Goal: Task Accomplishment & Management: Use online tool/utility

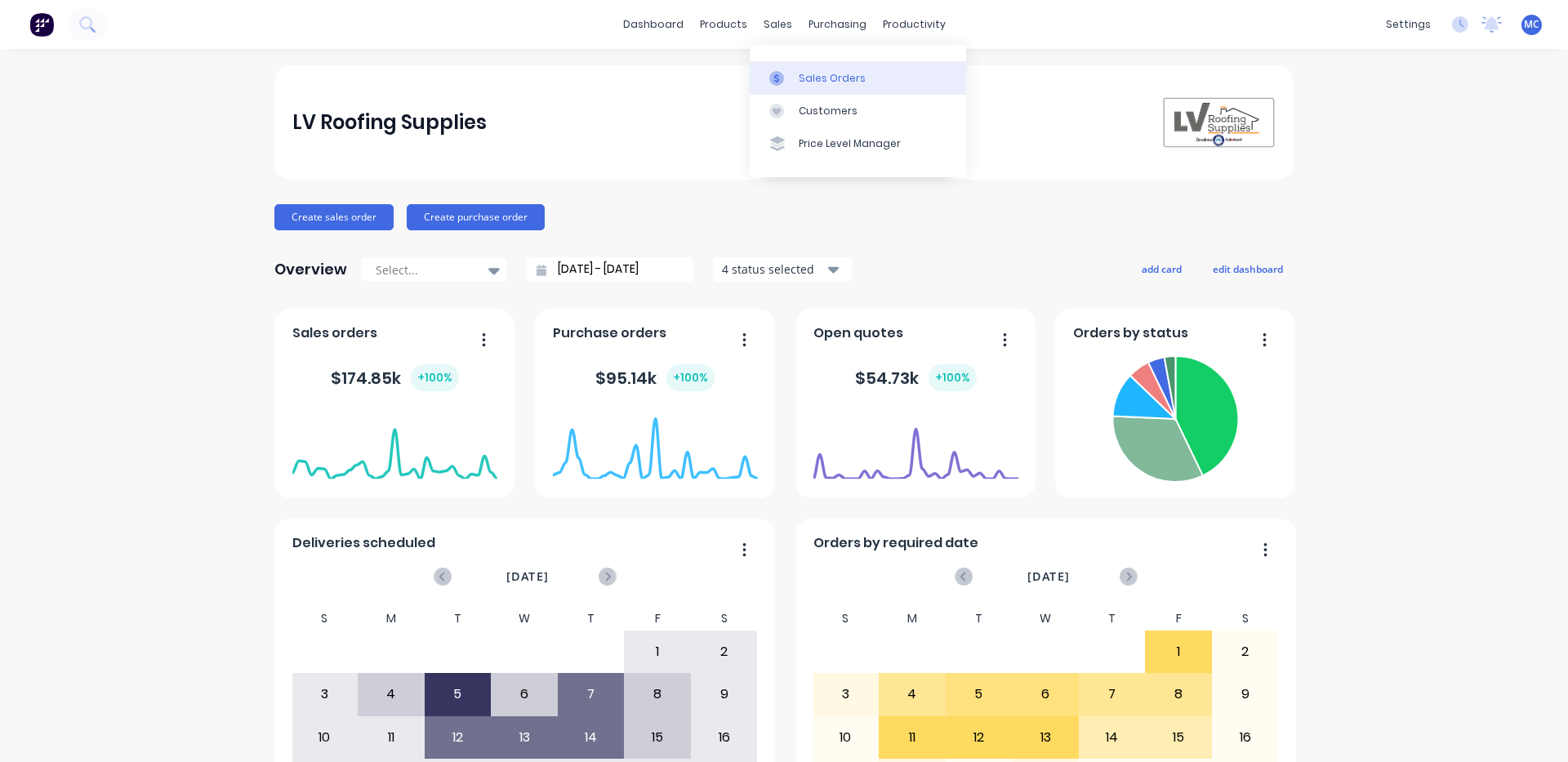
click at [803, 74] on div "Sales Orders" at bounding box center [832, 78] width 67 height 15
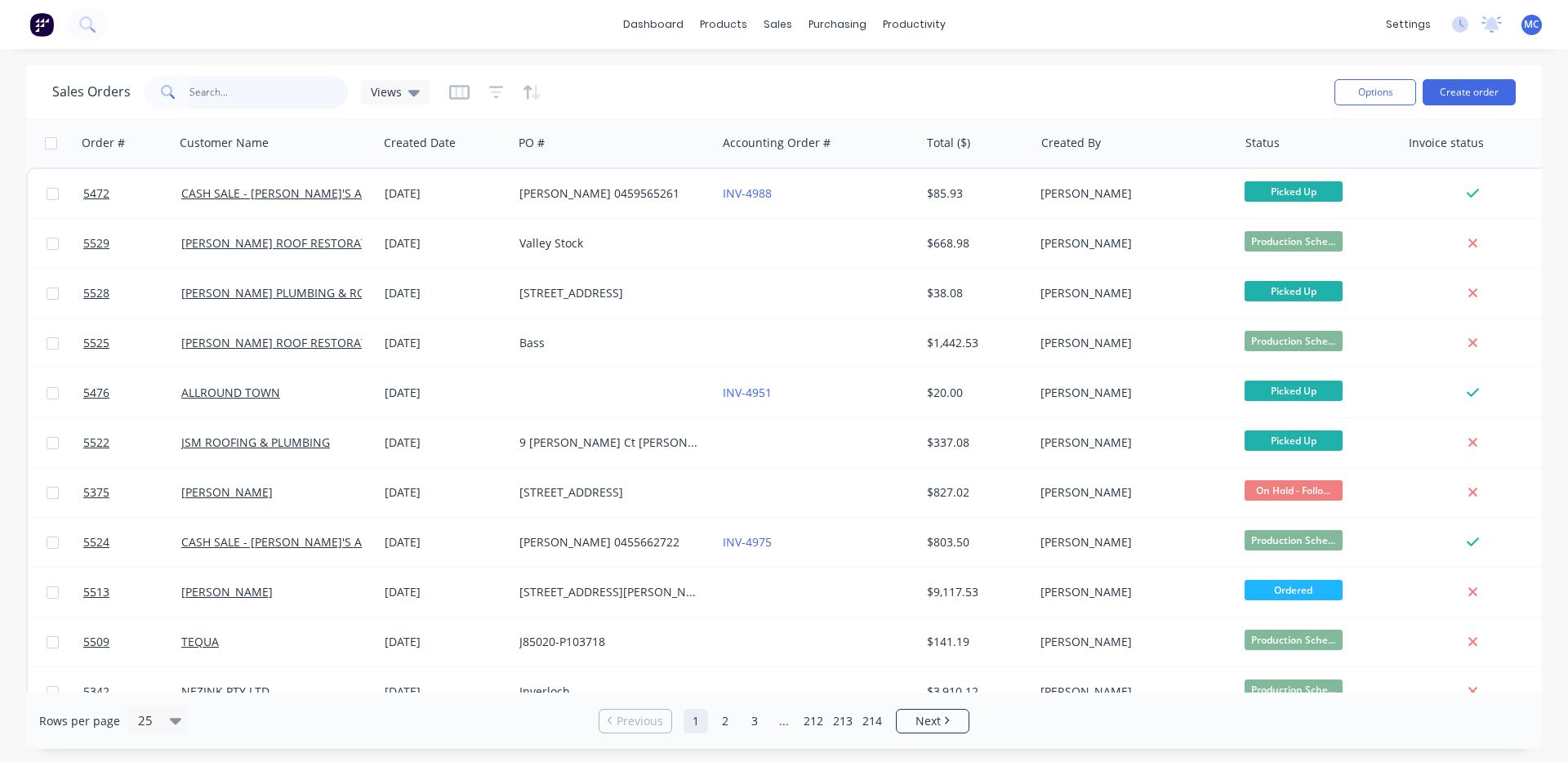
click at [287, 91] on input "text" at bounding box center [269, 92] width 160 height 33
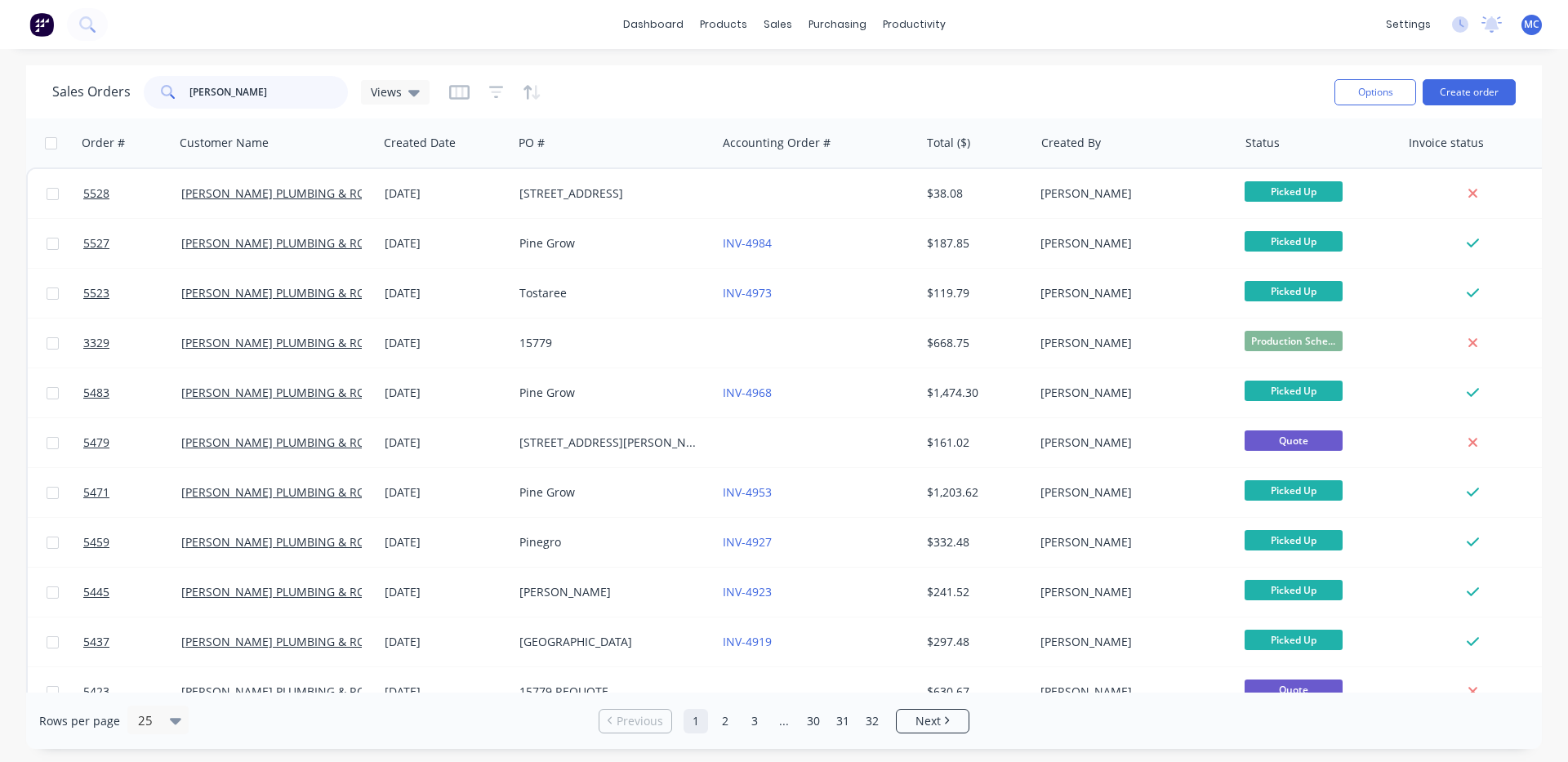
type input "[PERSON_NAME]"
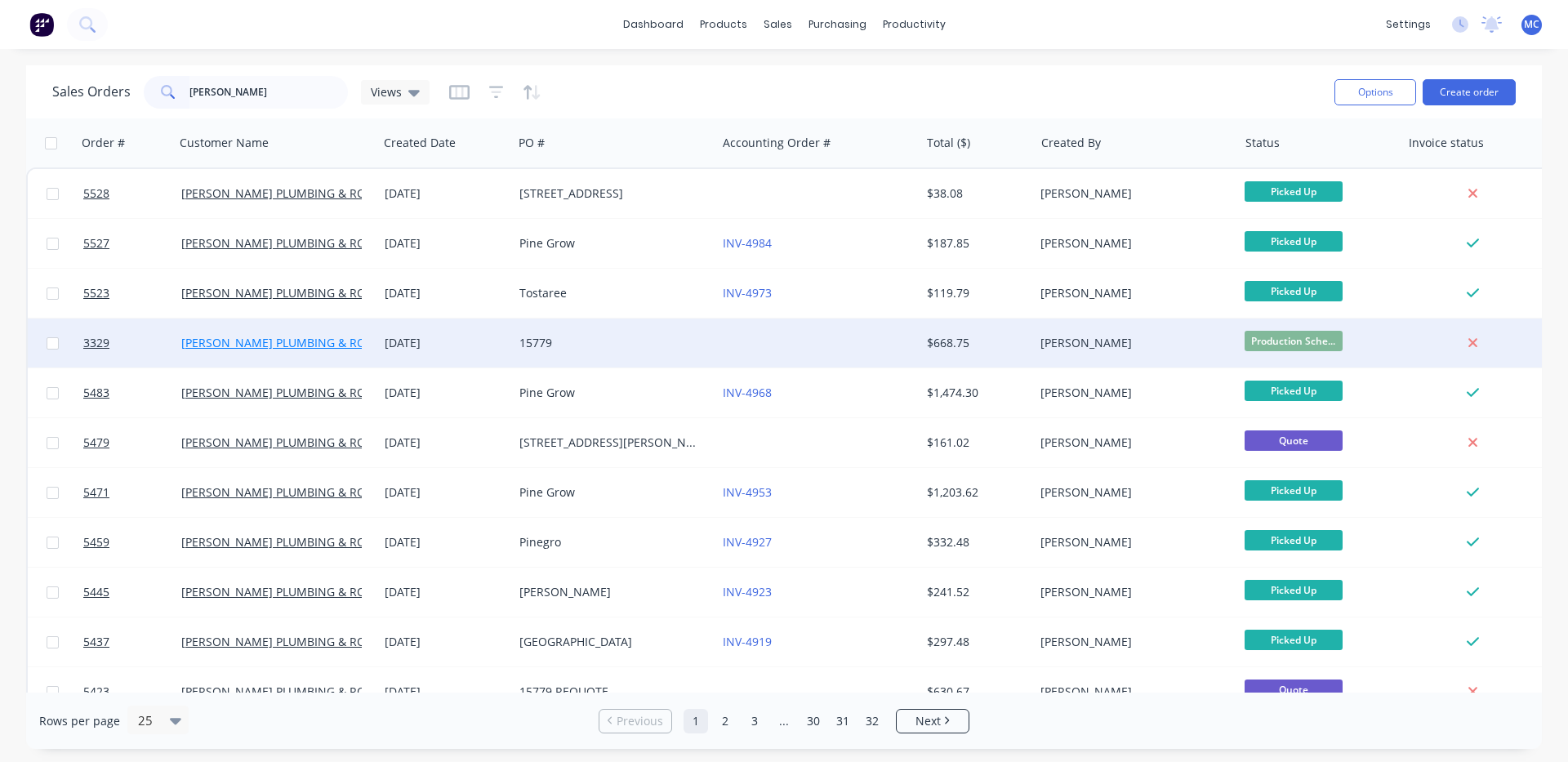
click at [268, 340] on link "[PERSON_NAME] PLUMBING & ROOFING PRO PTY LTD" at bounding box center [327, 343] width 293 height 16
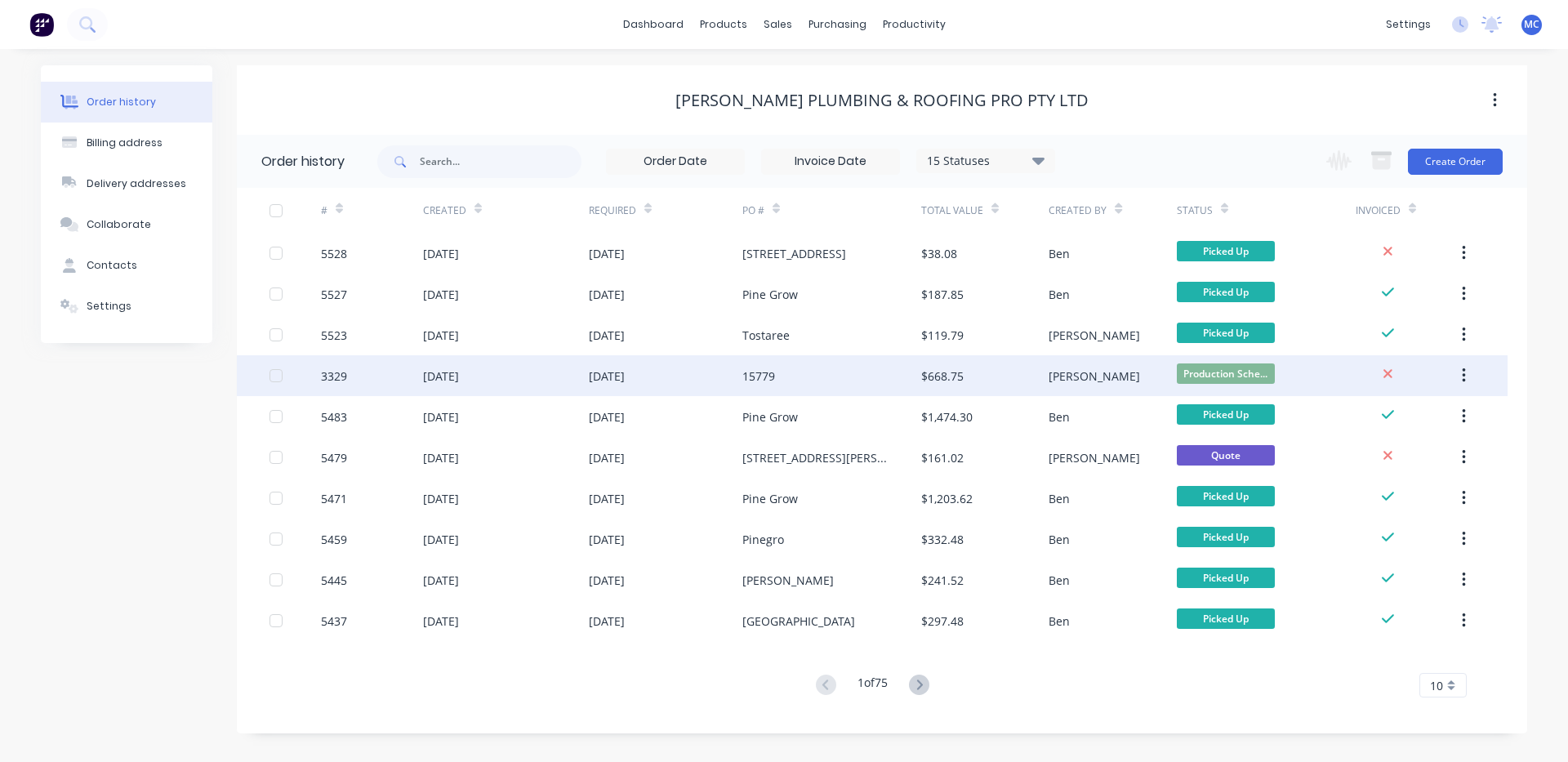
click at [449, 375] on div "[DATE]" at bounding box center [441, 376] width 36 height 17
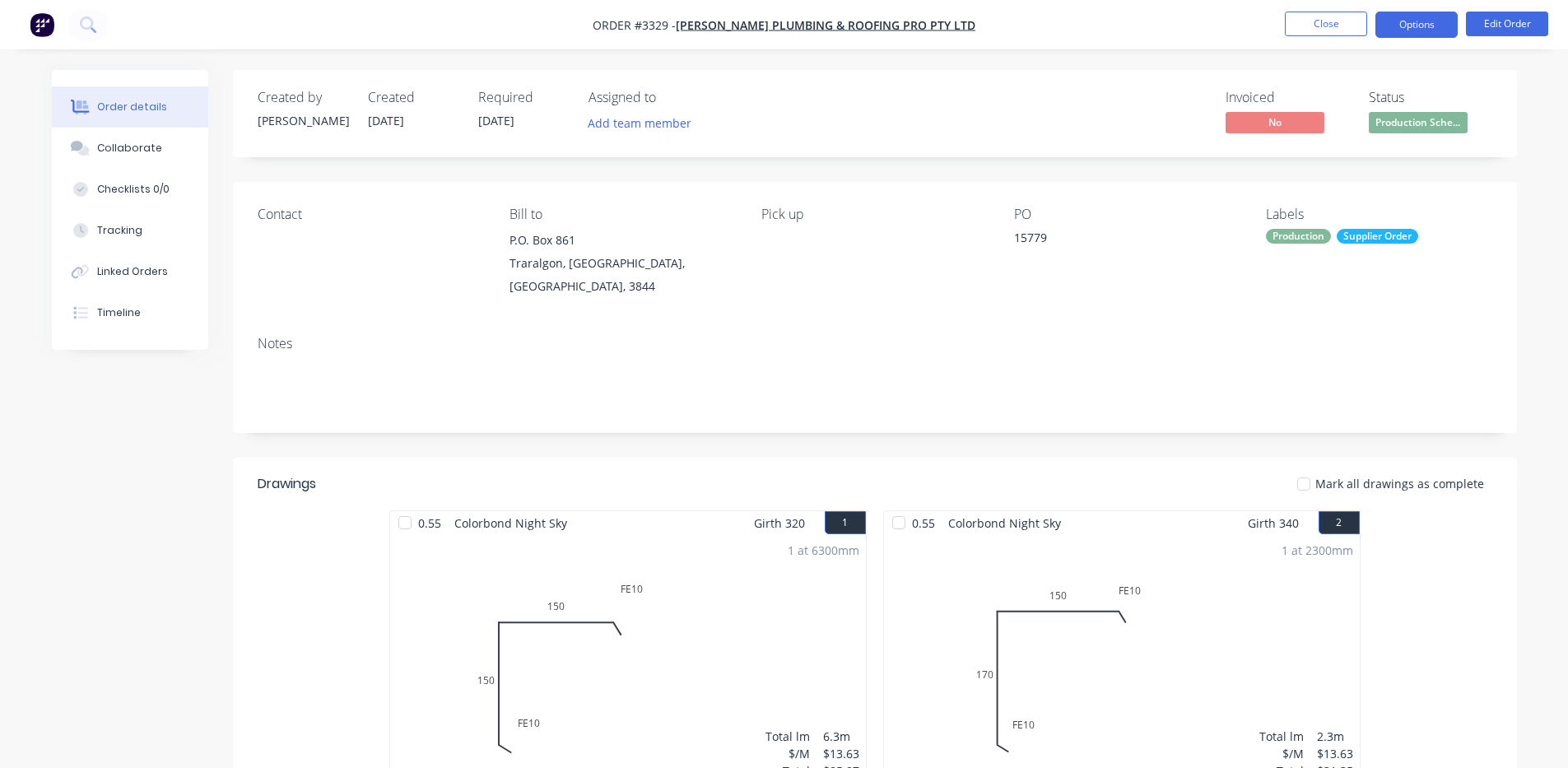
click at [1427, 29] on button "Options" at bounding box center [1416, 24] width 83 height 26
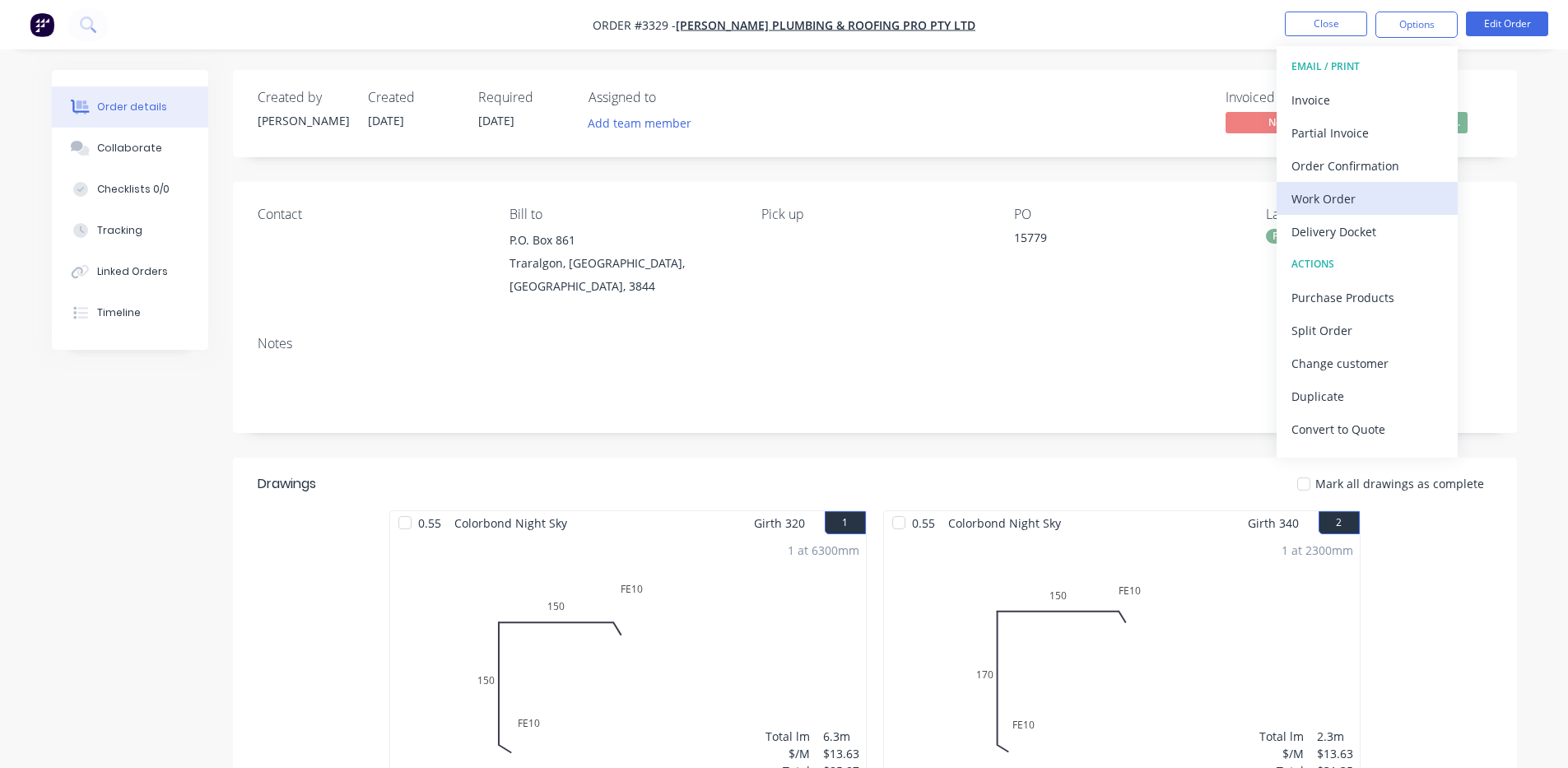
click at [1330, 198] on div "Work Order" at bounding box center [1367, 198] width 151 height 23
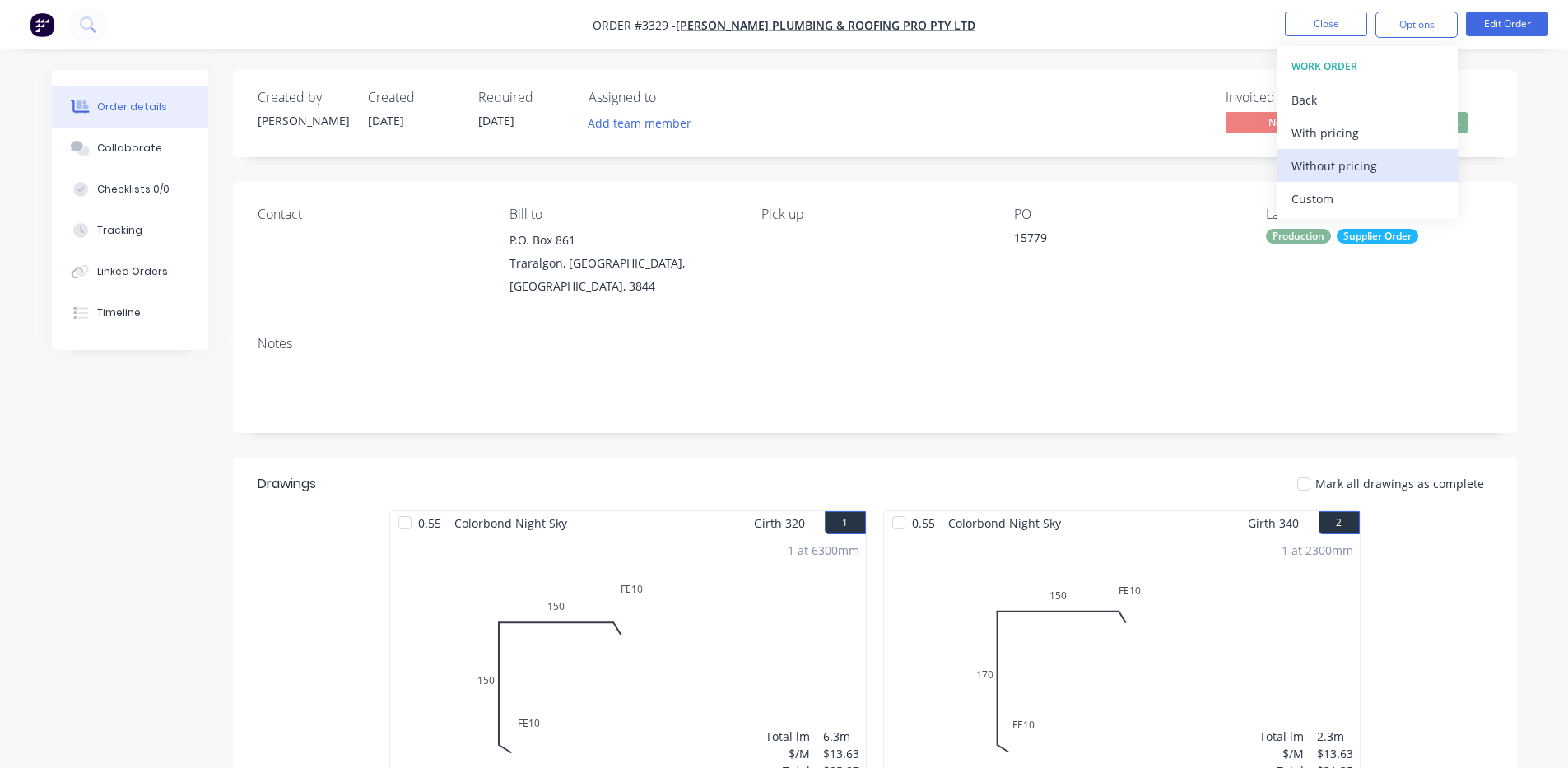
click at [1331, 170] on div "Without pricing" at bounding box center [1367, 165] width 151 height 23
